Goal: Task Accomplishment & Management: Complete application form

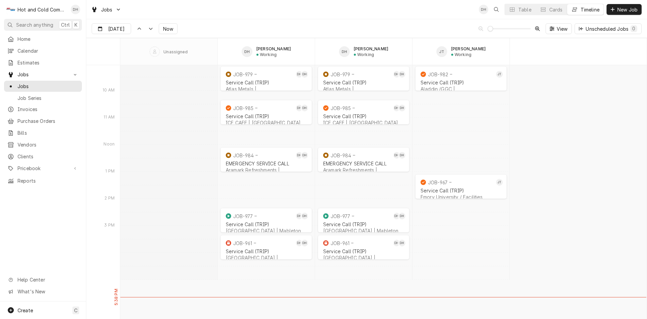
scroll to position [5397, 0]
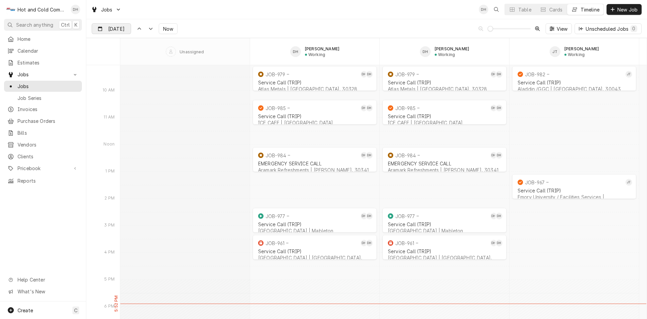
click at [104, 26] on input "Aug 25" at bounding box center [106, 30] width 29 height 13
click at [124, 121] on div "26" at bounding box center [122, 121] width 9 height 9
type input "Aug 26"
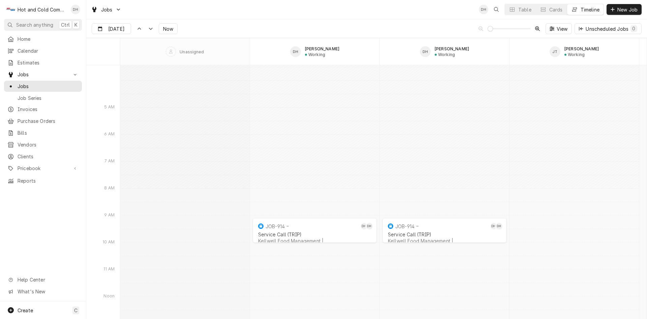
scroll to position [6005, 0]
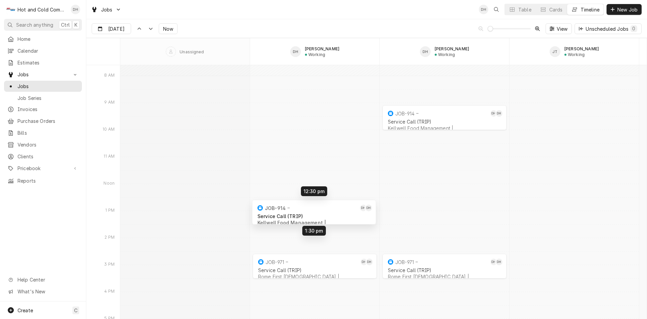
drag, startPoint x: 319, startPoint y: 115, endPoint x: 318, endPoint y: 210, distance: 95.1
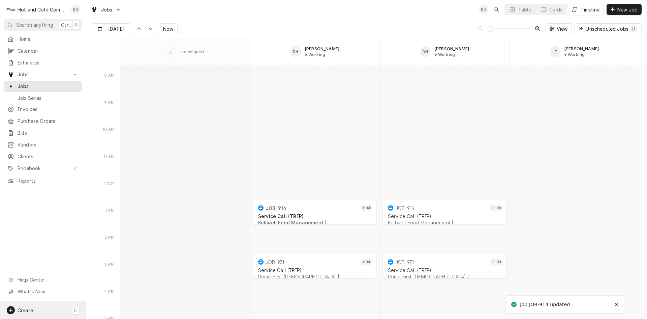
click at [26, 309] on span "Create" at bounding box center [26, 310] width 16 height 6
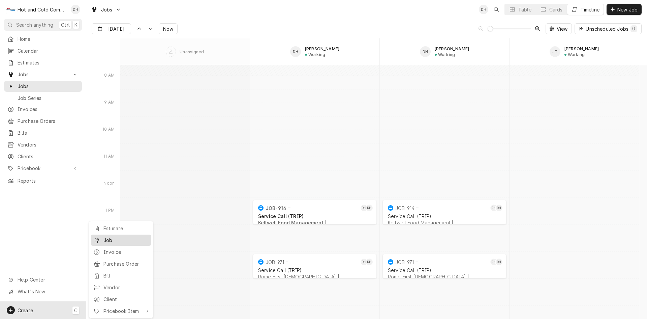
click at [116, 238] on div "Job" at bounding box center [126, 239] width 45 height 7
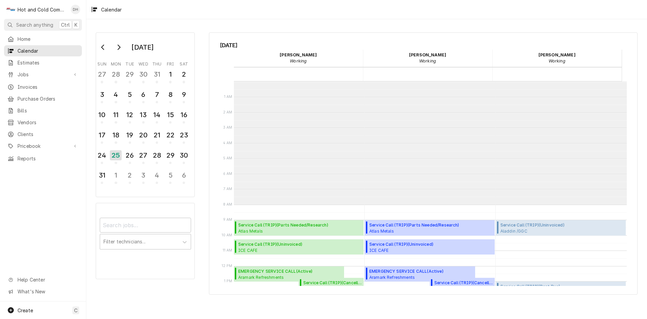
scroll to position [123, 0]
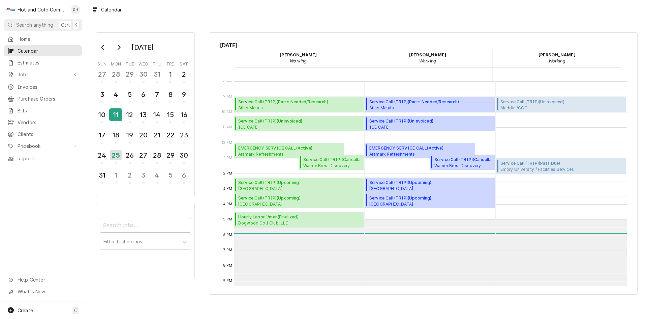
click at [119, 116] on div "11" at bounding box center [116, 114] width 12 height 11
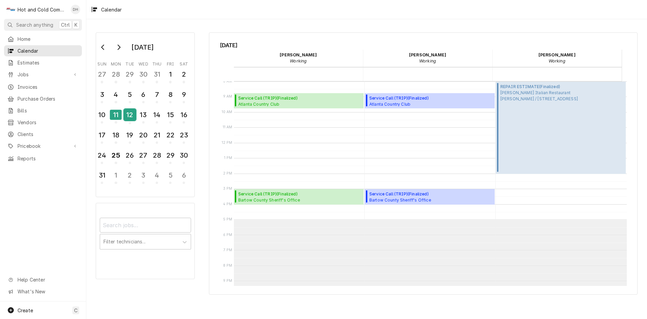
click at [129, 115] on div "12" at bounding box center [130, 114] width 12 height 11
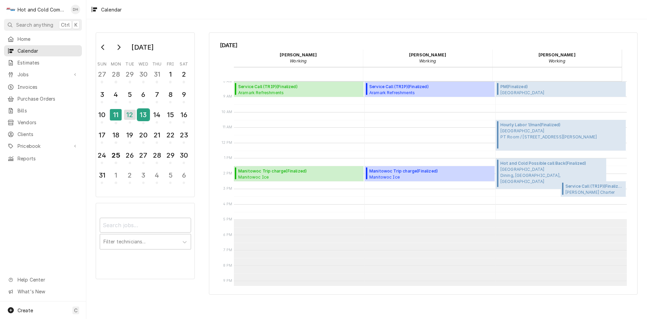
click at [144, 115] on div "13" at bounding box center [144, 114] width 12 height 11
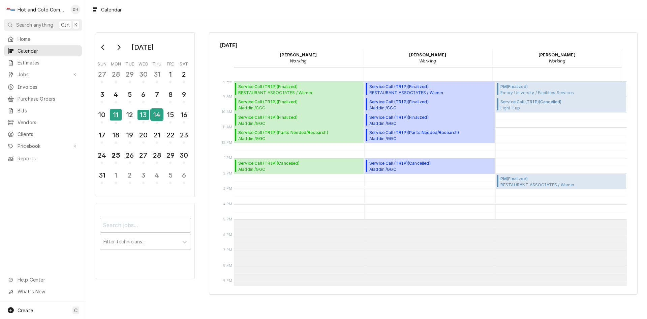
click at [154, 114] on div "14" at bounding box center [157, 114] width 12 height 11
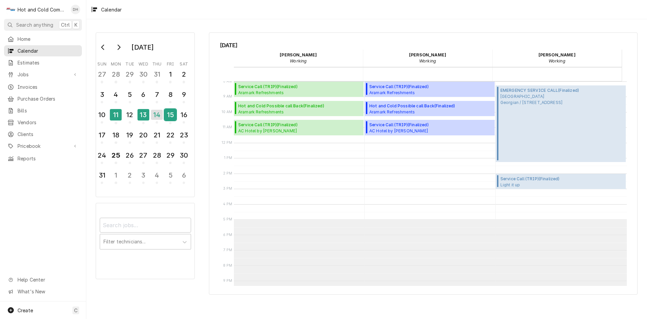
click at [175, 117] on div "15" at bounding box center [171, 114] width 12 height 11
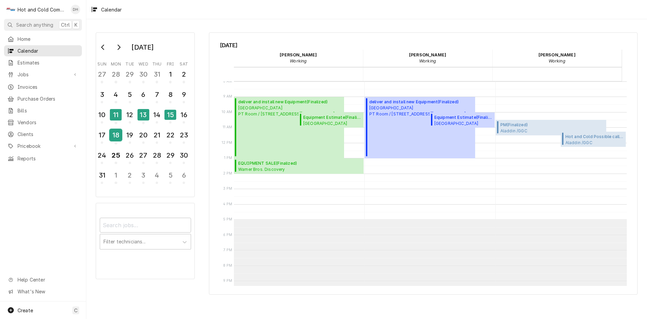
click at [120, 139] on div "18" at bounding box center [116, 134] width 12 height 11
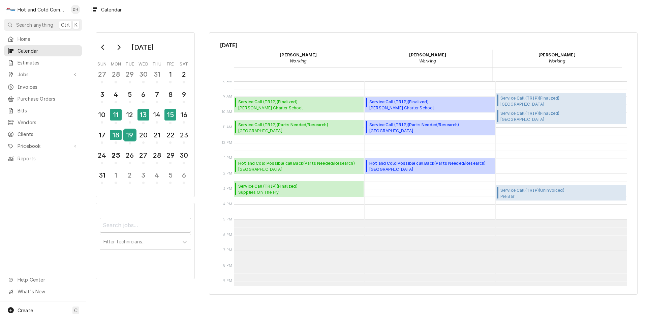
click at [128, 138] on div "19" at bounding box center [130, 134] width 12 height 11
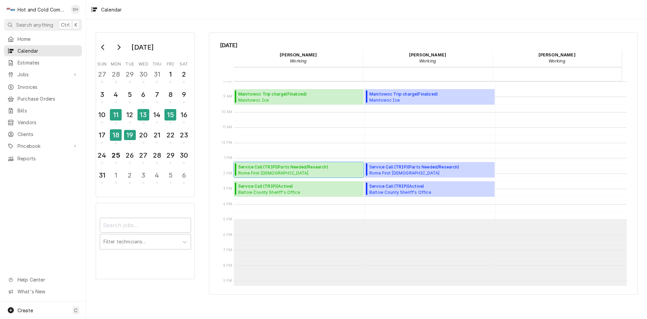
click at [277, 167] on span "Service Call (TRIP) ( Parts Needed/Research )" at bounding box center [284, 167] width 92 height 6
click at [114, 139] on div "18" at bounding box center [116, 134] width 12 height 11
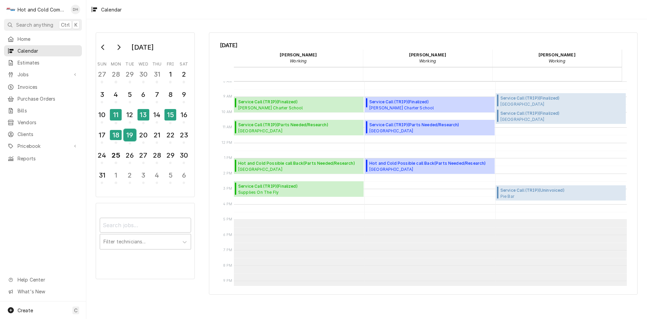
click at [127, 139] on div "19" at bounding box center [130, 134] width 12 height 11
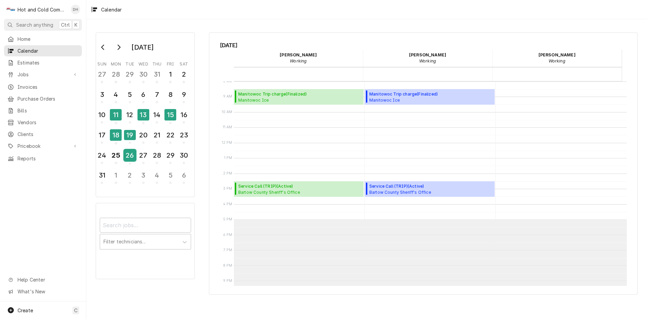
click at [134, 158] on div "26" at bounding box center [130, 154] width 12 height 11
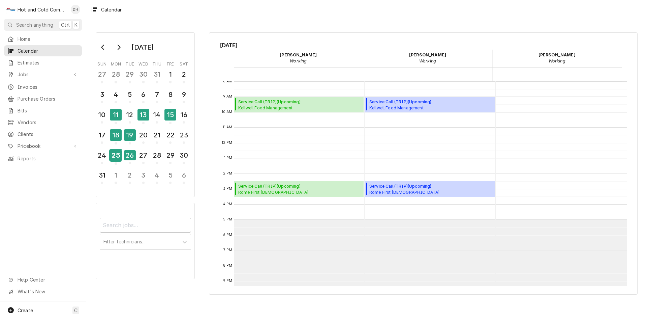
click at [119, 159] on div "25" at bounding box center [116, 154] width 12 height 11
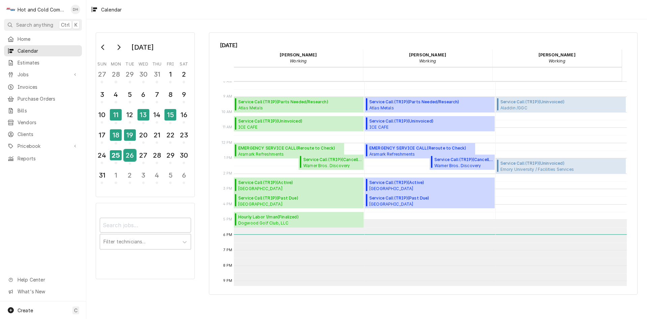
click at [131, 159] on div "26" at bounding box center [130, 154] width 12 height 11
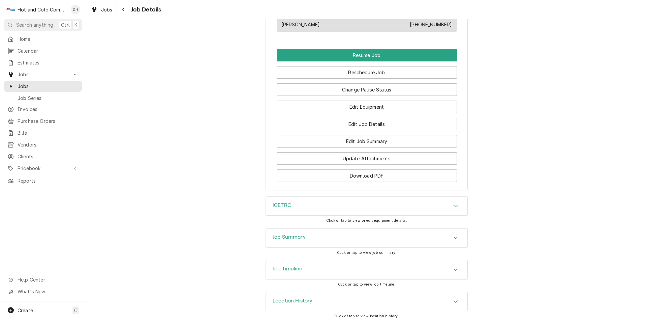
scroll to position [534, 0]
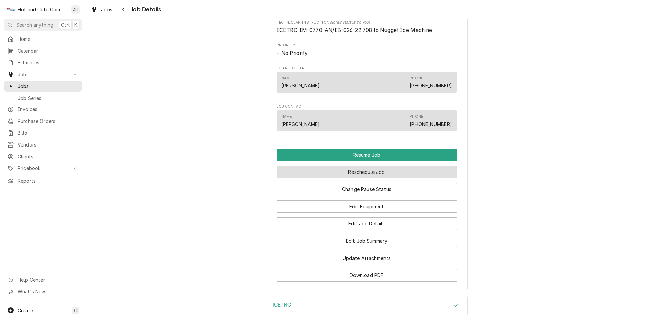
click at [375, 177] on button "Reschedule Job" at bounding box center [367, 172] width 180 height 12
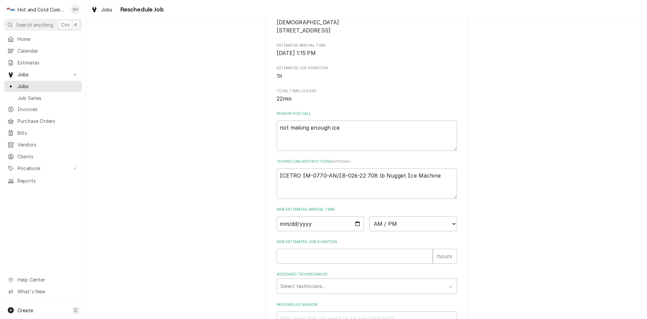
scroll to position [185, 0]
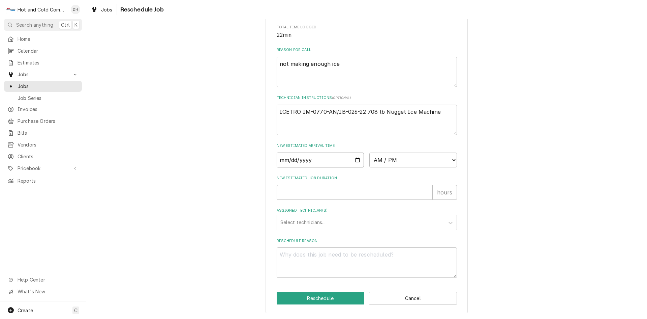
click at [357, 159] on input "Date" at bounding box center [321, 159] width 88 height 15
type input "2025-08-26"
type textarea "x"
click at [451, 157] on select "AM / PM 6:00 AM 6:15 AM 6:30 AM 6:45 AM 7:00 AM 7:15 AM 7:30 AM 7:45 AM 8:00 AM…" at bounding box center [414, 159] width 88 height 15
select select "14:30:00"
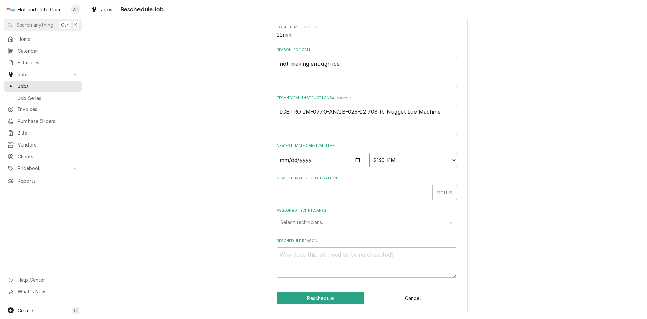
click at [370, 152] on select "AM / PM 6:00 AM 6:15 AM 6:30 AM 6:45 AM 7:00 AM 7:15 AM 7:30 AM 7:45 AM 8:00 AM…" at bounding box center [414, 159] width 88 height 15
click at [295, 194] on input "New Estimated Job Duration" at bounding box center [355, 192] width 156 height 15
type textarea "x"
type input "1"
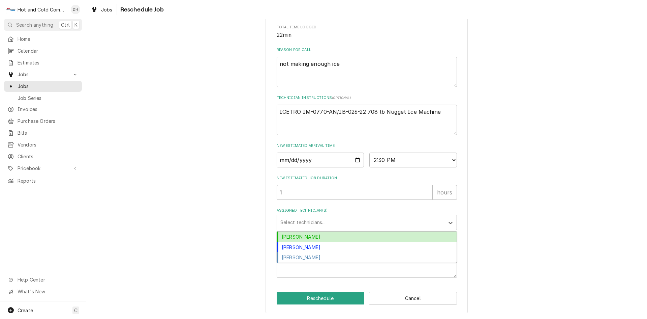
click at [311, 220] on div "Assigned Technician(s)" at bounding box center [361, 222] width 161 height 12
click at [314, 235] on div "[PERSON_NAME]" at bounding box center [367, 236] width 180 height 10
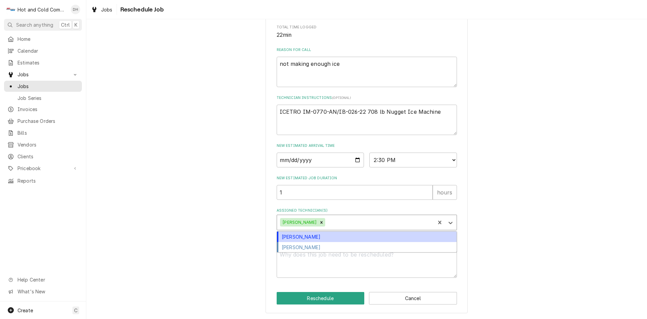
click at [341, 222] on div "Assigned Technician(s)" at bounding box center [379, 222] width 105 height 12
click at [319, 236] on div "[PERSON_NAME]" at bounding box center [367, 236] width 180 height 10
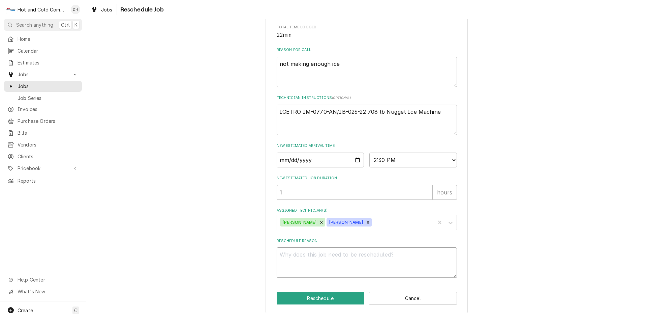
click at [302, 264] on textarea "Reschedule Reason" at bounding box center [367, 262] width 180 height 30
type textarea "x"
type textarea "r"
type textarea "x"
type textarea "re"
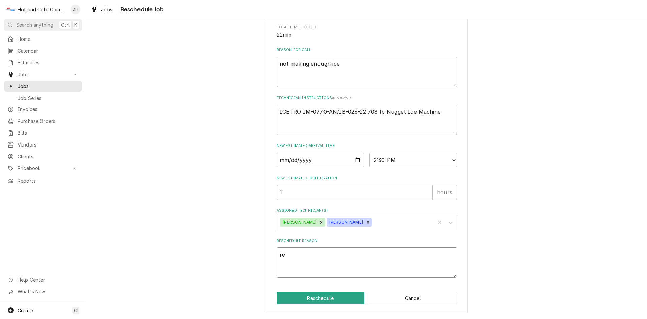
type textarea "x"
type textarea "rec"
type textarea "x"
type textarea "rece"
type textarea "x"
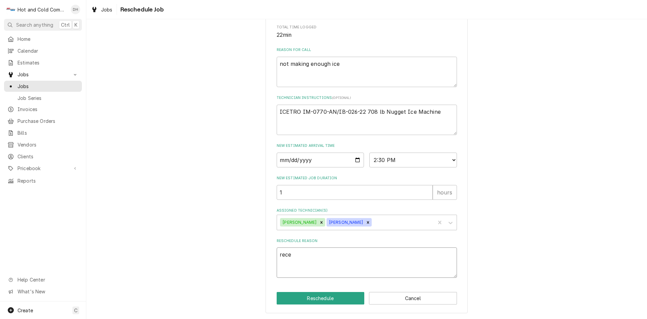
type textarea "recei"
type textarea "x"
type textarea "receiv"
type textarea "x"
type textarea "receive"
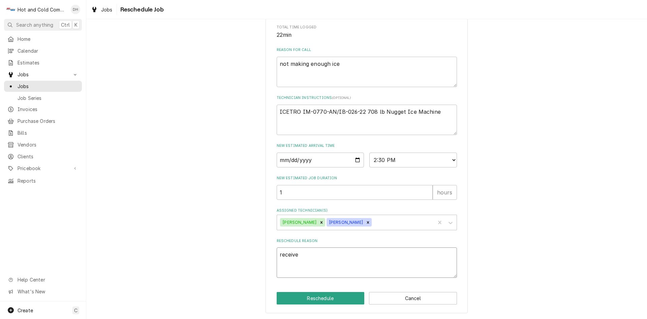
type textarea "x"
type textarea "received"
type textarea "x"
type textarea "received"
type textarea "x"
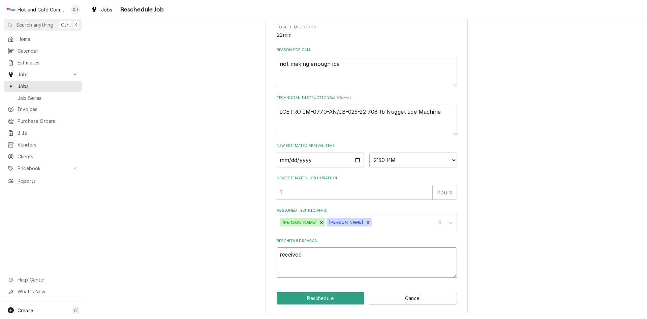
type textarea "received p"
type textarea "x"
type textarea "received pa"
type textarea "x"
type textarea "received par"
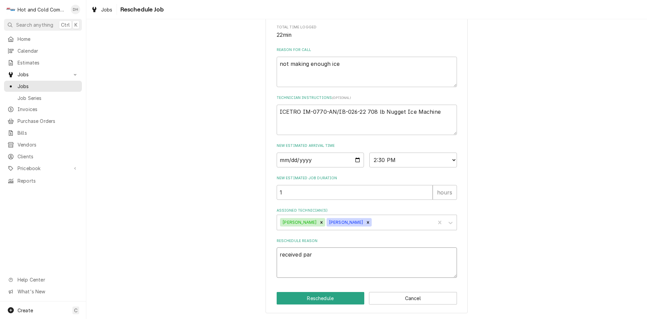
type textarea "x"
type textarea "received part"
type textarea "x"
type textarea "received parts"
type textarea "x"
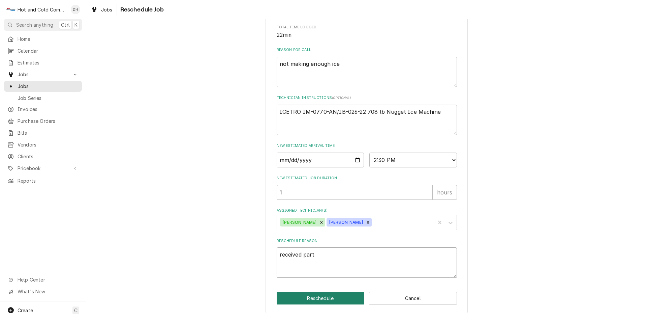
type textarea "received part"
click at [328, 295] on button "Reschedule" at bounding box center [321, 298] width 88 height 12
type textarea "x"
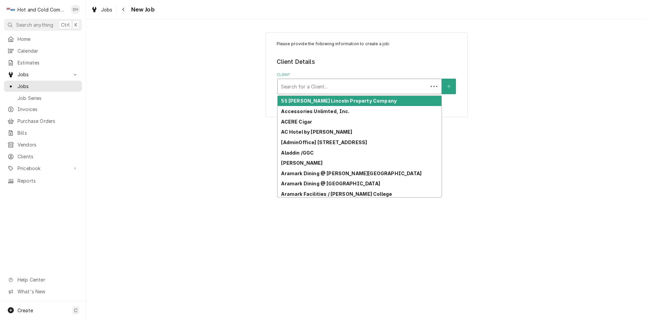
click at [377, 84] on div "Client" at bounding box center [353, 86] width 144 height 12
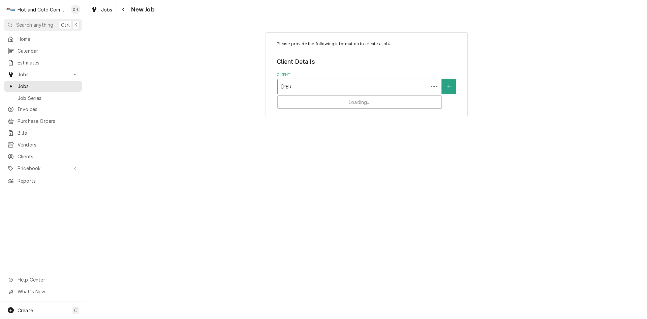
type input "Bartow"
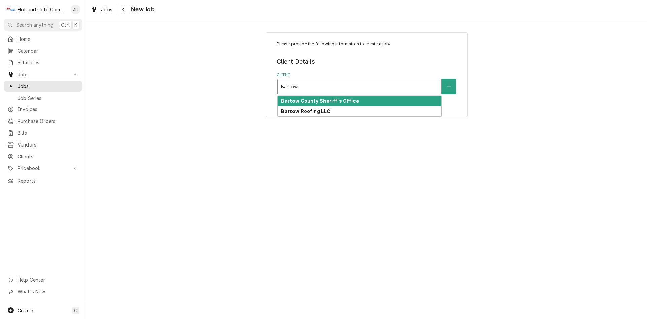
click at [343, 100] on strong "Bartow County Sheriff's Office" at bounding box center [320, 101] width 78 height 6
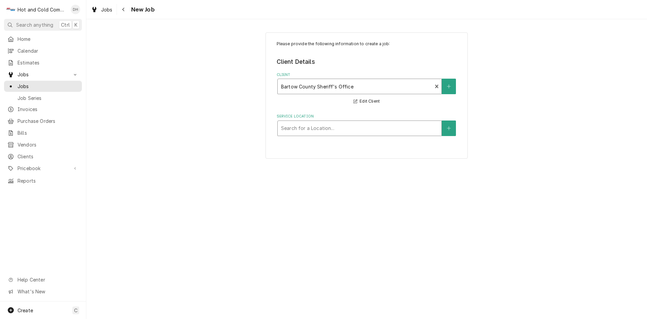
click at [328, 128] on div "Service Location" at bounding box center [359, 128] width 157 height 12
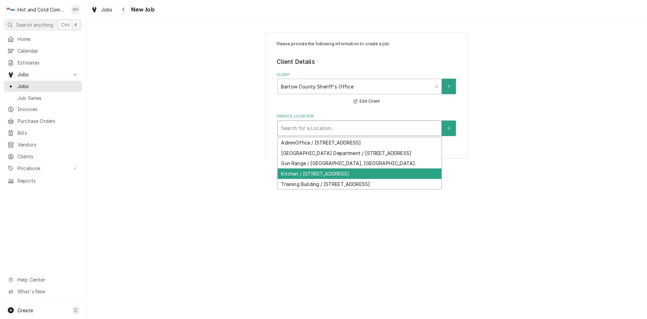
click at [350, 178] on div "Kitchen / 103 Zena Dr, Cartersville, GA 30121" at bounding box center [360, 173] width 164 height 10
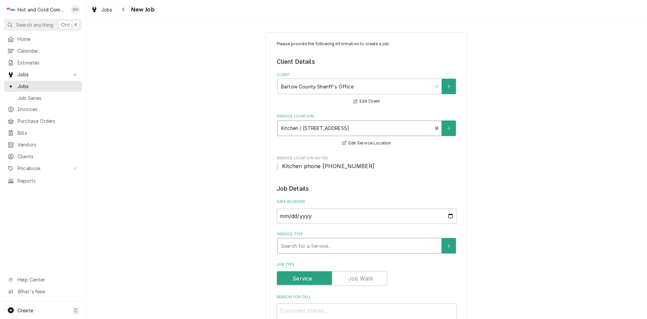
click at [331, 244] on div "Service Type" at bounding box center [359, 245] width 157 height 12
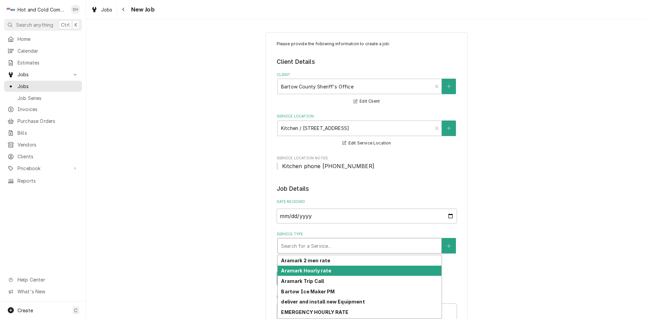
scroll to position [47, 0]
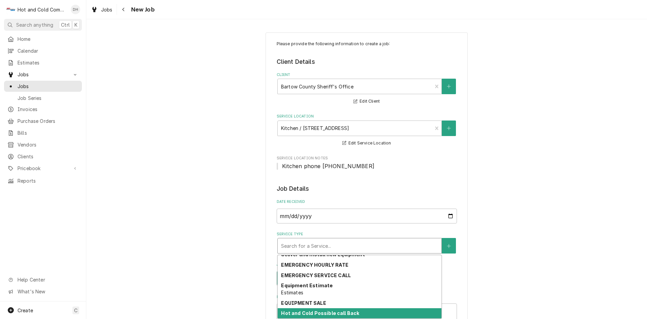
drag, startPoint x: 334, startPoint y: 311, endPoint x: 359, endPoint y: 267, distance: 50.3
click at [335, 311] on strong "Hot and Cold Possible call Back" at bounding box center [320, 313] width 78 height 6
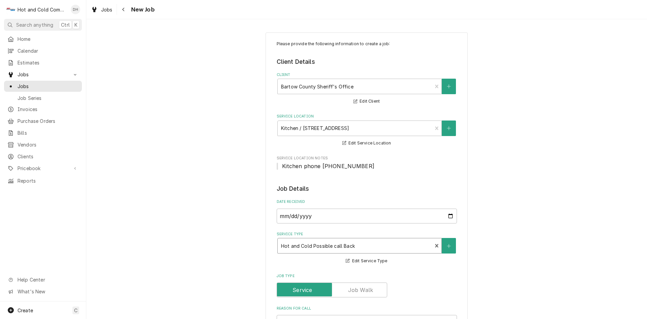
scroll to position [112, 0]
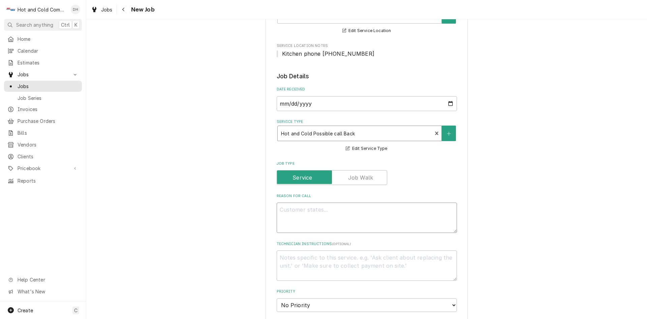
click at [351, 207] on textarea "Reason For Call" at bounding box center [367, 217] width 180 height 30
type textarea "x"
type textarea "S"
type textarea "x"
type textarea "St"
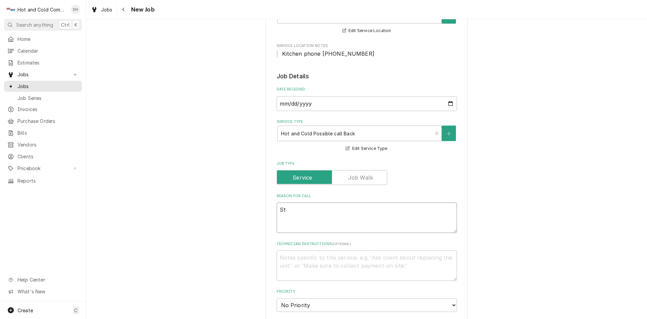
type textarea "x"
type textarea "Sta"
type textarea "x"
type textarea "Staf"
type textarea "x"
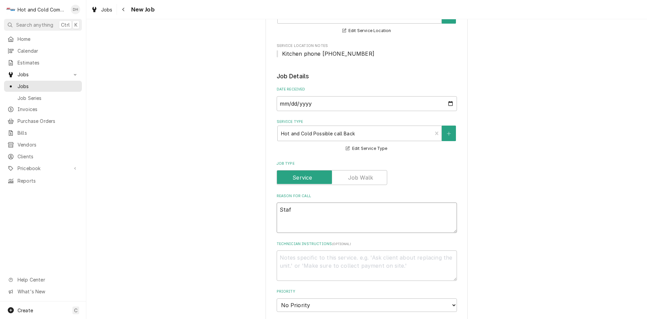
type textarea "Staff"
type textarea "x"
type textarea "Staff"
type textarea "x"
type textarea "Staff c"
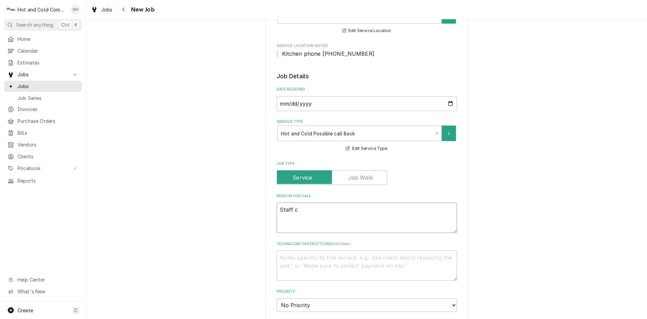
type textarea "x"
type textarea "Staff co"
type textarea "x"
type textarea "Staff c"
type textarea "x"
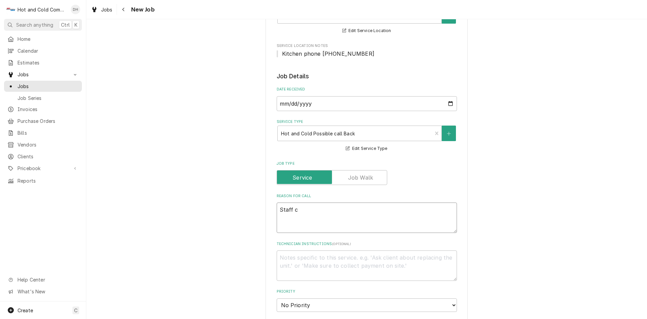
type textarea "Staff"
type textarea "x"
type textarea "Staff F"
type textarea "x"
type textarea "Staff Fr"
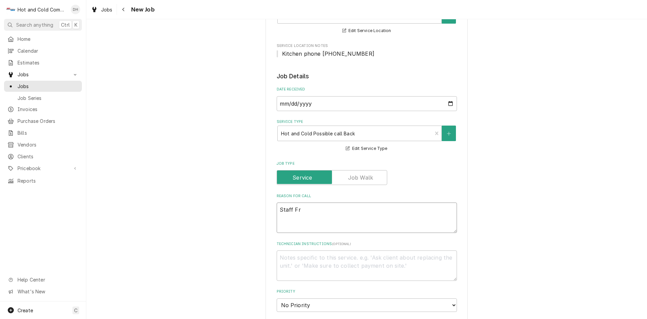
type textarea "x"
type textarea "Staff Fre"
type textarea "x"
type textarea "Staff Free"
type textarea "x"
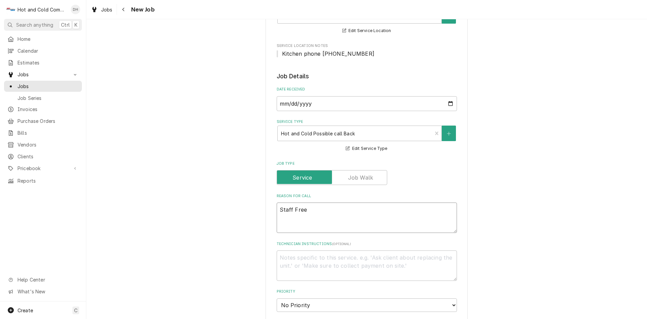
type textarea "Staff Freez"
type textarea "x"
type textarea "Staff Freeze"
type textarea "x"
type textarea "Staff Freezer"
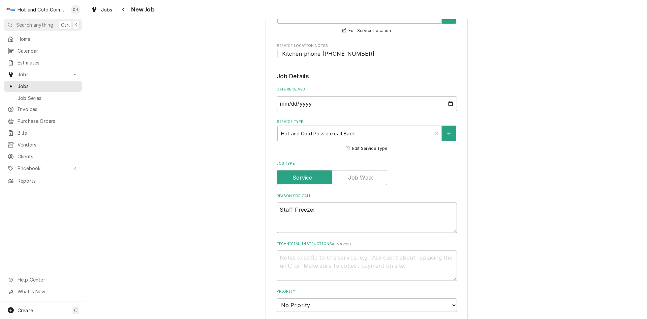
type textarea "x"
type textarea "Staff Freezer"
type textarea "x"
type textarea "Staff Freezer w"
type textarea "x"
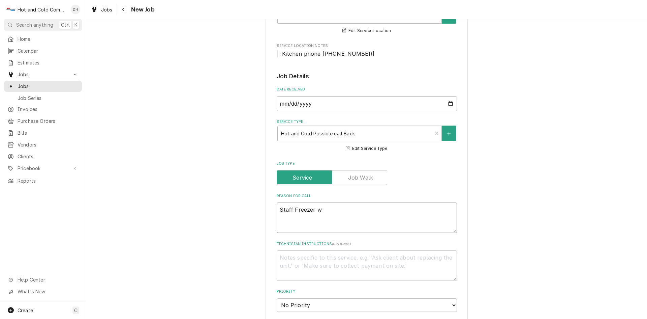
type textarea "Staff Freezer wa"
type textarea "x"
type textarea "Staff Freezer was"
type textarea "x"
type textarea "Staff Freezer was"
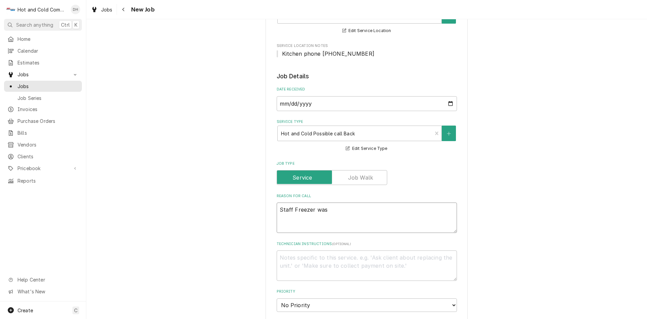
type textarea "x"
type textarea "Staff Freezer was g"
type textarea "x"
type textarea "Staff Freezer was go"
type textarea "x"
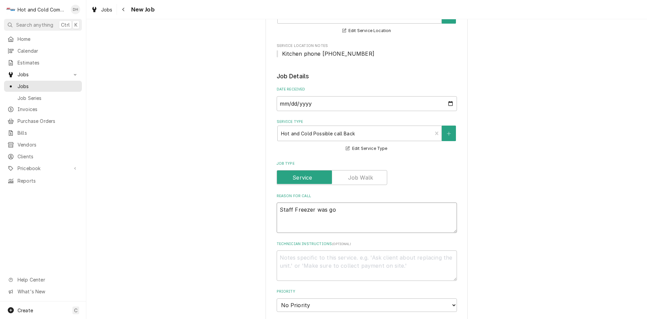
type textarea "Staff Freezer was goi"
type textarea "x"
type textarea "Staff Freezer was goin"
type textarea "x"
type textarea "Staff Freezer was going"
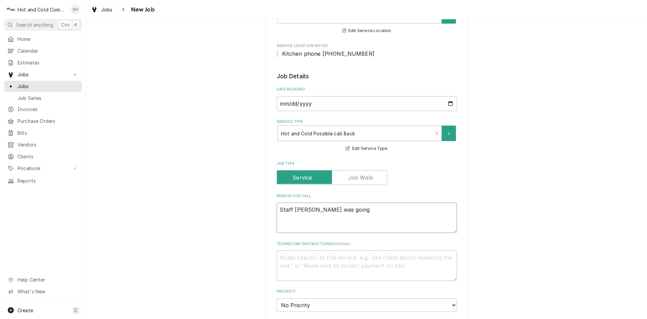
type textarea "x"
type textarea "Staff Freezer was going"
type textarea "x"
type textarea "Staff Freezer was going u"
type textarea "x"
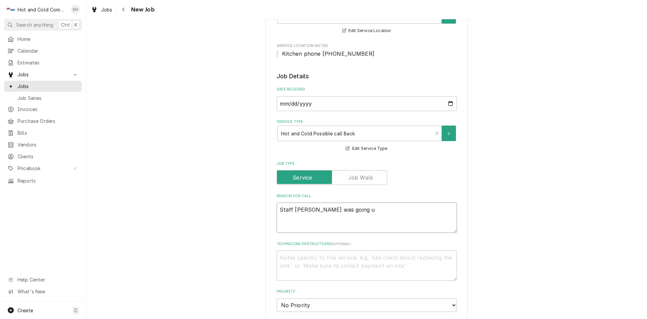
type textarea "Staff Freezer was going up"
type textarea "x"
type textarea "Staff Freezer was going up"
type textarea "x"
type textarea "Staff Freezer was going up i"
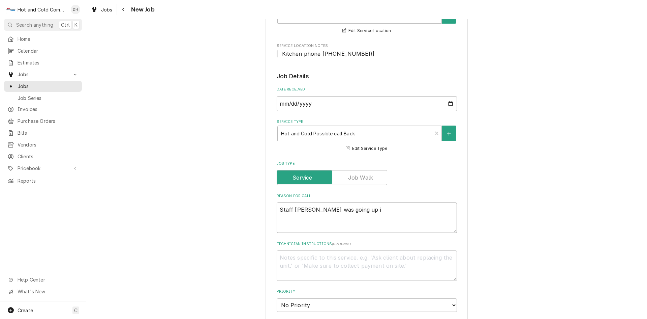
type textarea "x"
type textarea "Staff Freezer was going up in"
type textarea "x"
type textarea "Staff Freezer was going up in"
type textarea "x"
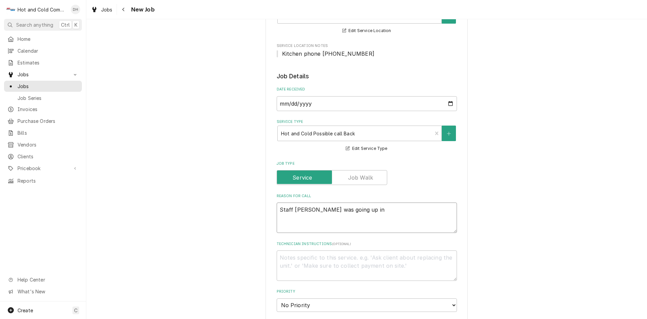
type textarea "Staff Freezer was going up in t"
type textarea "x"
type textarea "Staff Freezer was going up in te"
type textarea "x"
type textarea "Staff Freezer was going up in tem"
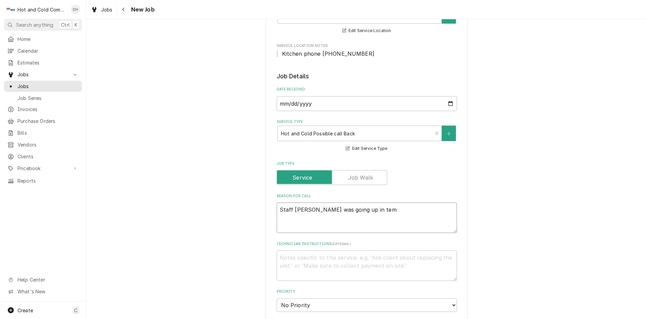
type textarea "x"
type textarea "Staff Freezer was going up in temp"
type textarea "x"
type textarea "Staff Freezer was going up in temp"
type textarea "x"
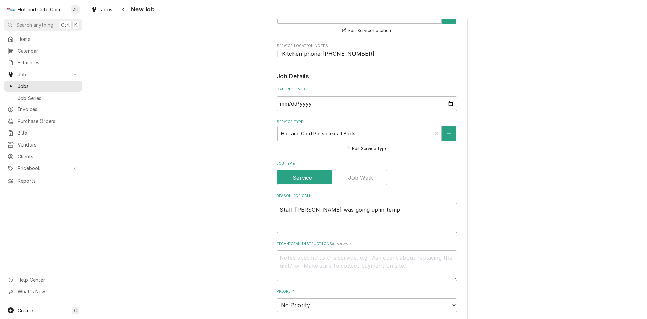
type textarea "Staff Freezer was going up in temp p"
type textarea "x"
type textarea "Staff Freezer was going up in temp pe"
type textarea "x"
type textarea "Staff Freezer was going up in temp per"
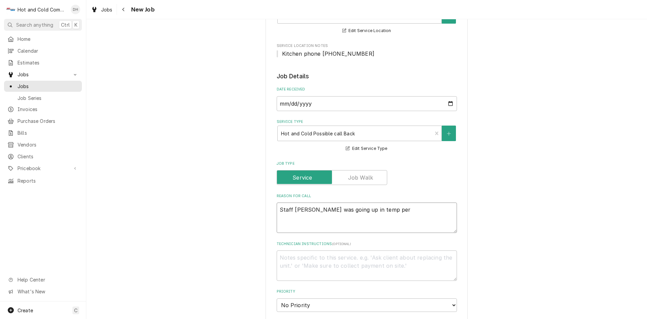
type textarea "x"
type textarea "Staff Freezer was going up in temp per"
type textarea "x"
type textarea "Staff Freezer was going up in temp per D"
type textarea "x"
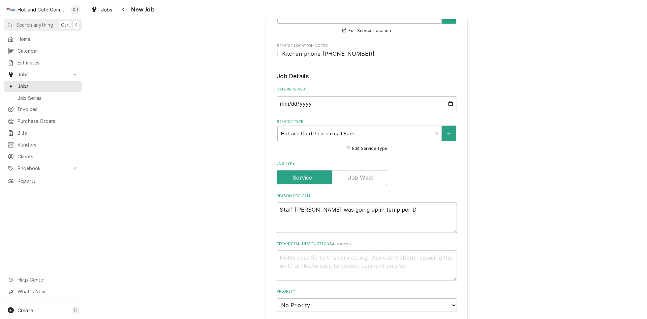
type textarea "Staff Freezer was going up in temp per Da"
type textarea "x"
type textarea "Staff Freezer was going up in temp per Dan"
type textarea "x"
type textarea "Staff Freezer was going up in temp per Dann"
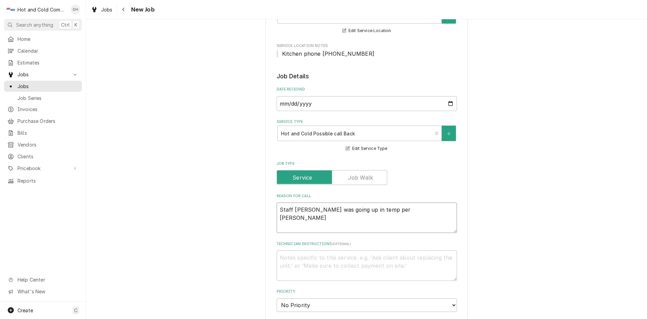
type textarea "x"
type textarea "Staff Freezer was going up in temp per Danny"
type textarea "x"
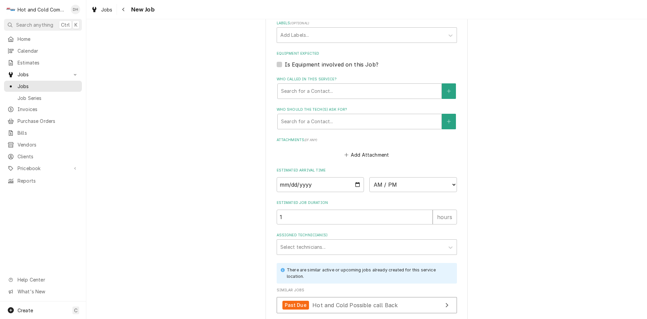
scroll to position [450, 0]
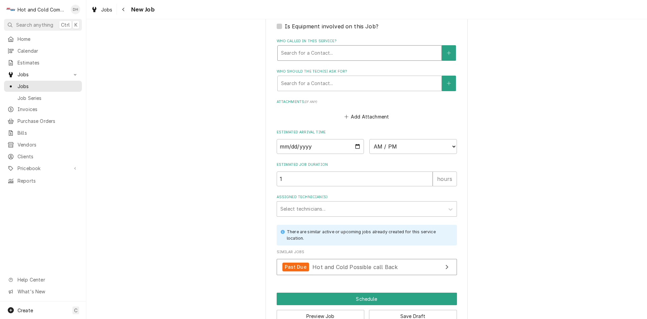
type textarea "Staff Freezer was going up in temp per Danny"
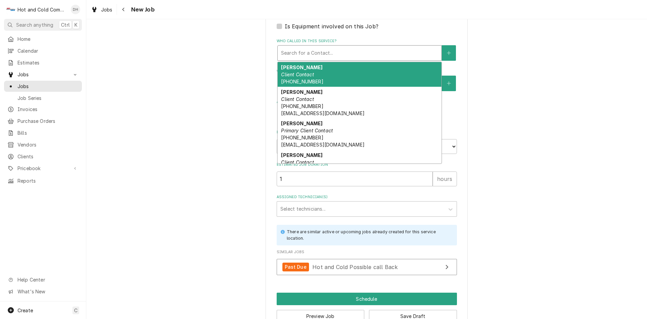
click at [309, 52] on div "Who called in this service?" at bounding box center [359, 53] width 157 height 12
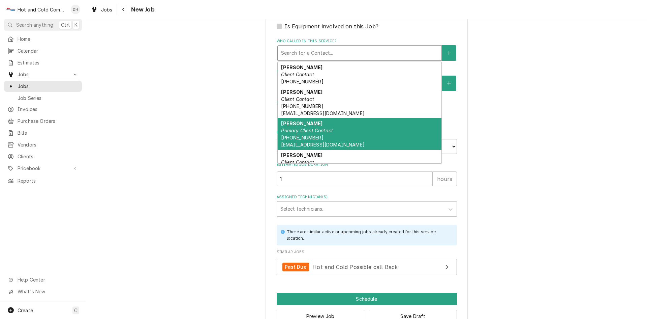
click at [298, 128] on em "Primary Client Contact" at bounding box center [307, 130] width 52 height 6
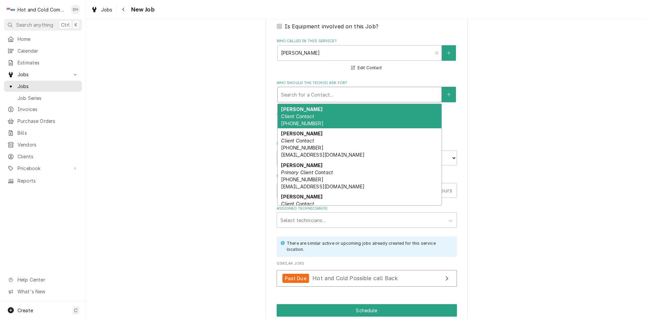
click at [332, 92] on div "Who should the tech(s) ask for?" at bounding box center [359, 94] width 157 height 12
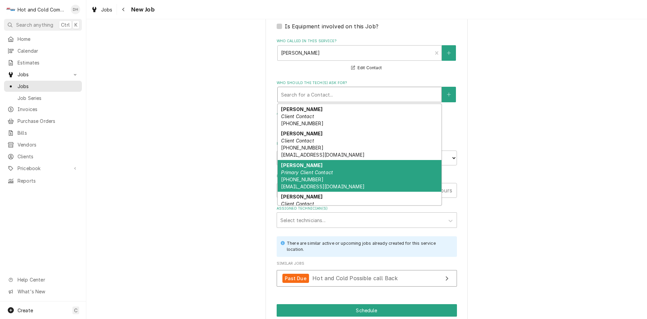
drag, startPoint x: 307, startPoint y: 172, endPoint x: 320, endPoint y: 166, distance: 14.5
click at [311, 172] on em "Primary Client Contact" at bounding box center [307, 172] width 52 height 6
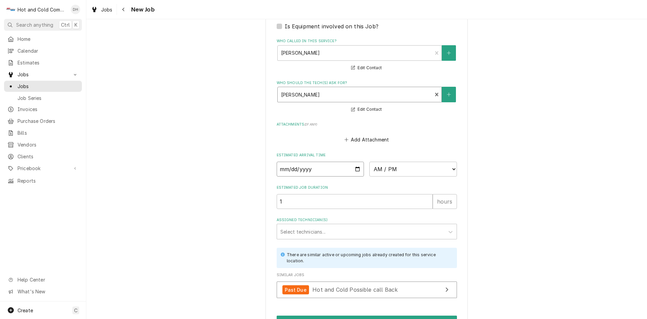
click at [356, 168] on input "Date" at bounding box center [321, 169] width 88 height 15
type textarea "x"
type input "2025-08-26"
type textarea "x"
click at [452, 168] on select "AM / PM 6:00 AM 6:15 AM 6:30 AM 6:45 AM 7:00 AM 7:15 AM 7:30 AM 7:45 AM 8:00 AM…" at bounding box center [414, 169] width 88 height 15
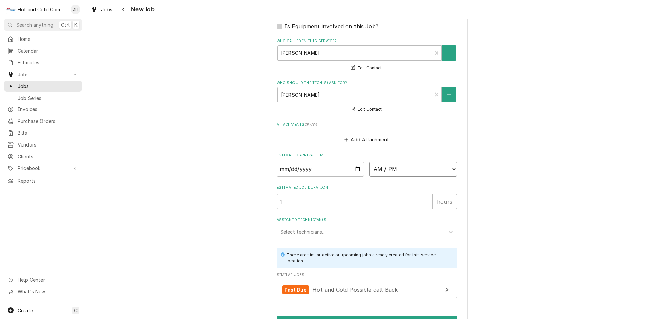
select select "08:30:00"
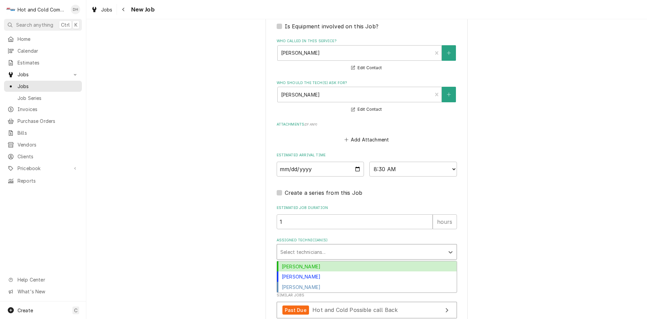
click at [313, 246] on div "Assigned Technician(s)" at bounding box center [361, 252] width 161 height 12
click at [308, 264] on div "Daryl Harris" at bounding box center [367, 266] width 180 height 10
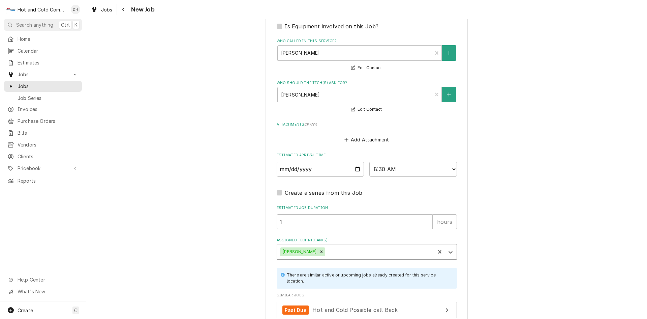
click at [356, 244] on div "Daryl Harris" at bounding box center [356, 251] width 158 height 15
click at [311, 276] on div "Jason Thomason" at bounding box center [367, 276] width 180 height 10
click at [367, 252] on icon "Remove Jason Thomason" at bounding box center [368, 252] width 2 height 2
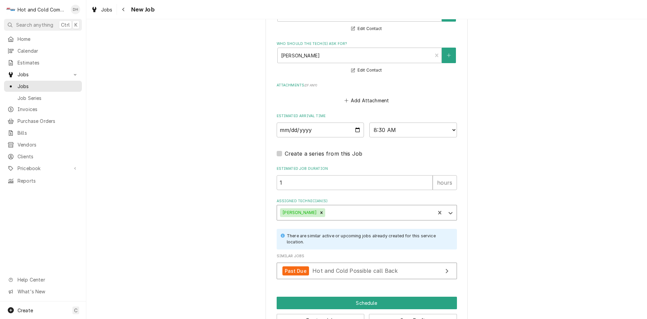
scroll to position [511, 0]
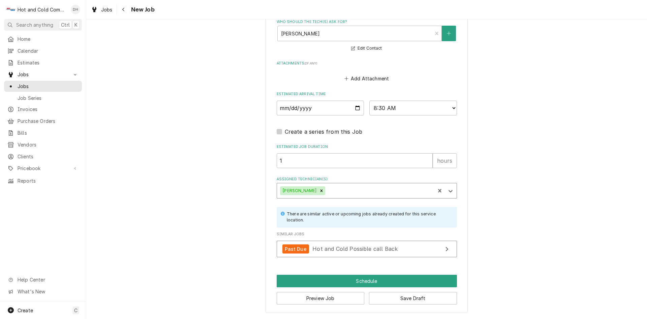
click at [354, 190] on div "Assigned Technician(s)" at bounding box center [379, 190] width 105 height 12
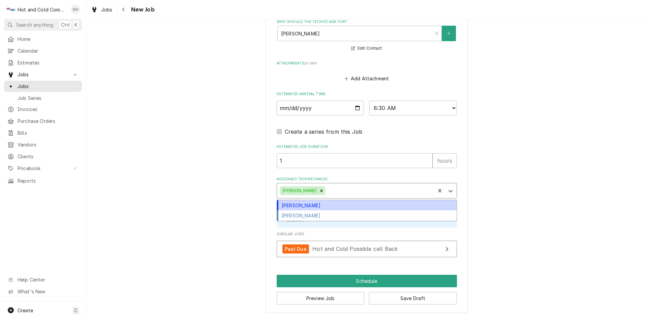
click at [307, 203] on div "David Harris" at bounding box center [367, 205] width 180 height 10
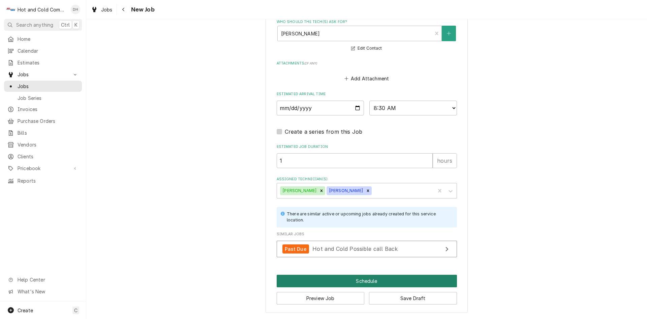
click at [363, 278] on button "Schedule" at bounding box center [367, 281] width 180 height 12
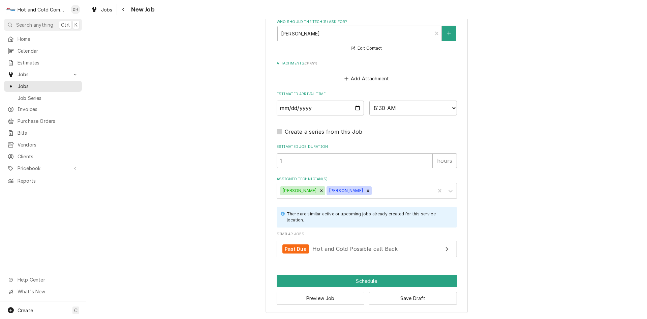
scroll to position [504, 0]
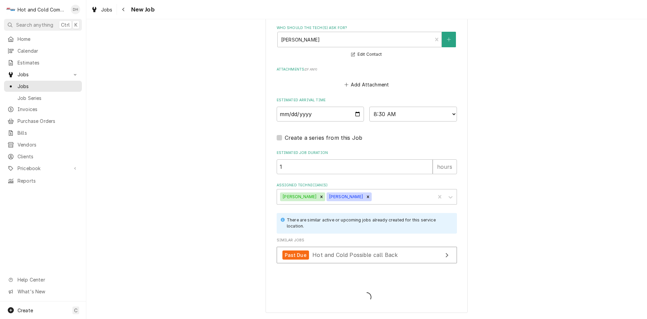
type textarea "x"
